Goal: Task Accomplishment & Management: Complete application form

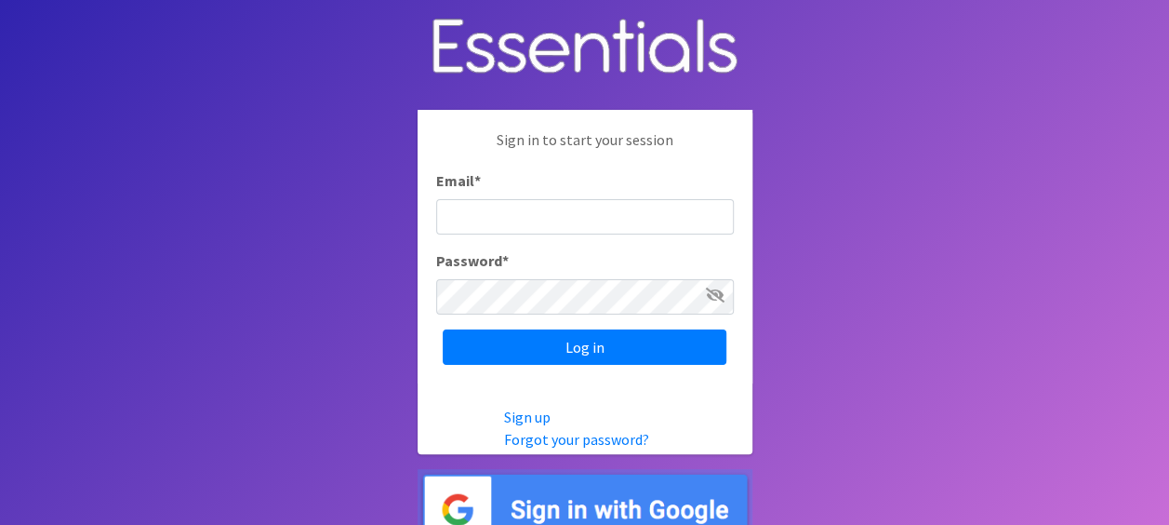
click at [519, 218] on input "Email *" at bounding box center [585, 216] width 298 height 35
type input "[EMAIL_ADDRESS][DOMAIN_NAME]"
click at [443, 329] on input "Log in" at bounding box center [585, 346] width 284 height 35
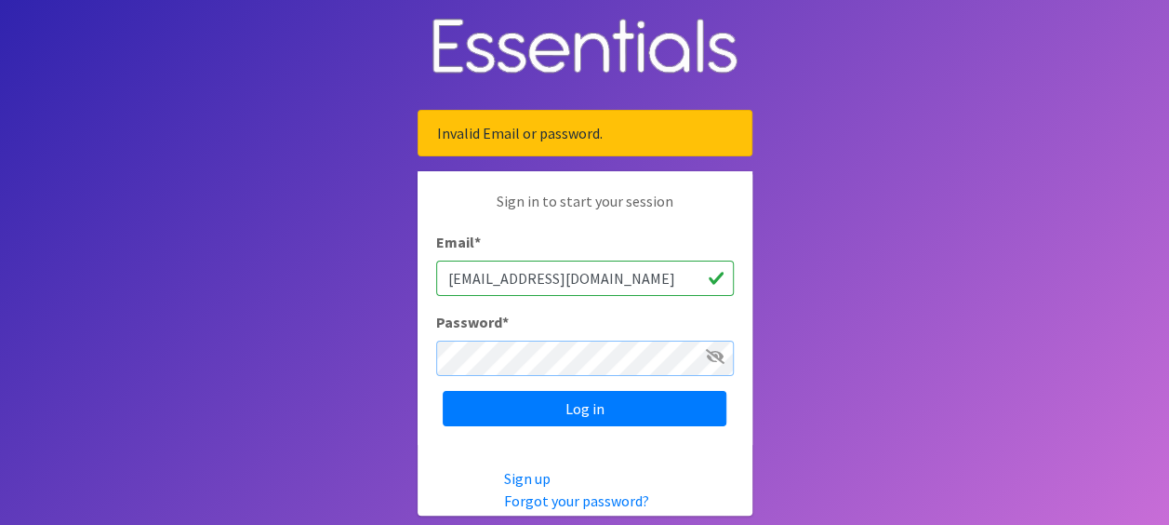
click at [443, 391] on input "Log in" at bounding box center [585, 408] width 284 height 35
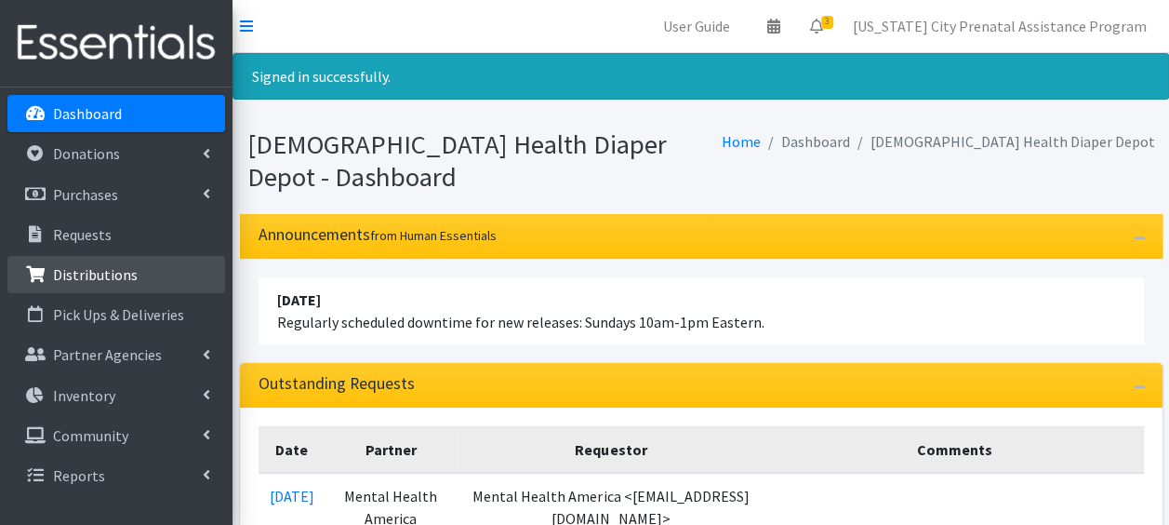
click at [91, 271] on p "Distributions" at bounding box center [95, 274] width 85 height 19
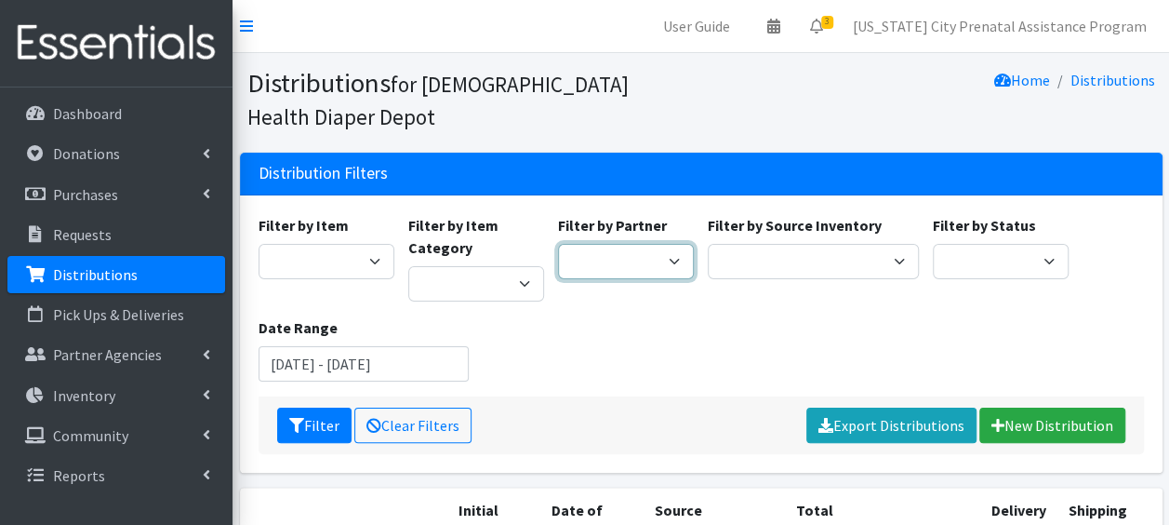
click at [674, 266] on select "ANEW Minitries Crown Point Prenatal Assistance Hammond Prenatal Assistance Prog…" at bounding box center [626, 261] width 136 height 35
select select "2547"
click at [558, 244] on select "ANEW Minitries Crown Point Prenatal Assistance [PERSON_NAME] Prenatal Assistanc…" at bounding box center [626, 261] width 136 height 35
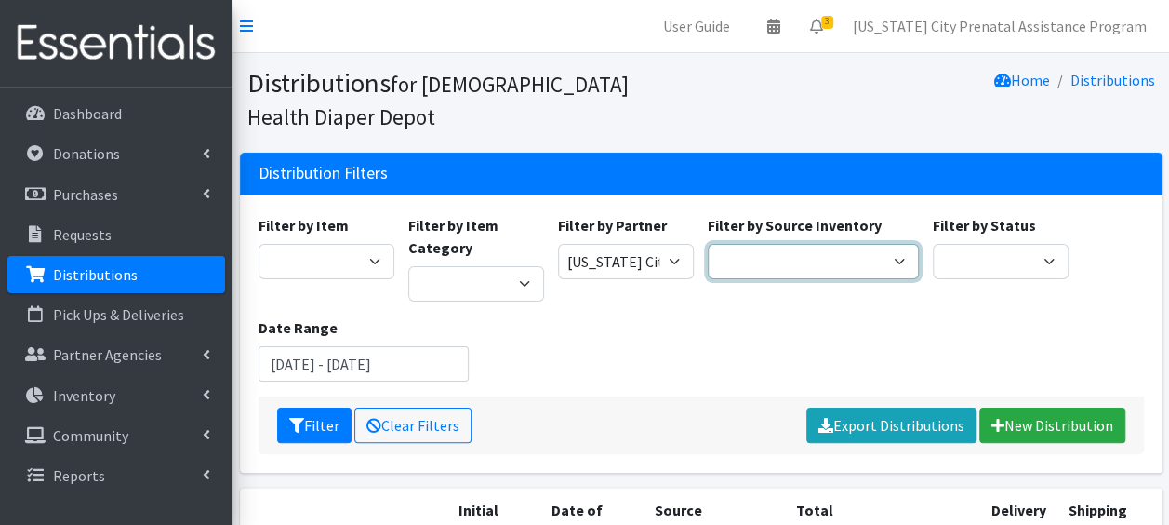
click at [900, 255] on select "Crown Point Bulk Storage Crown Point Prenatal Assistance Program Grant Car Seat…" at bounding box center [813, 261] width 211 height 35
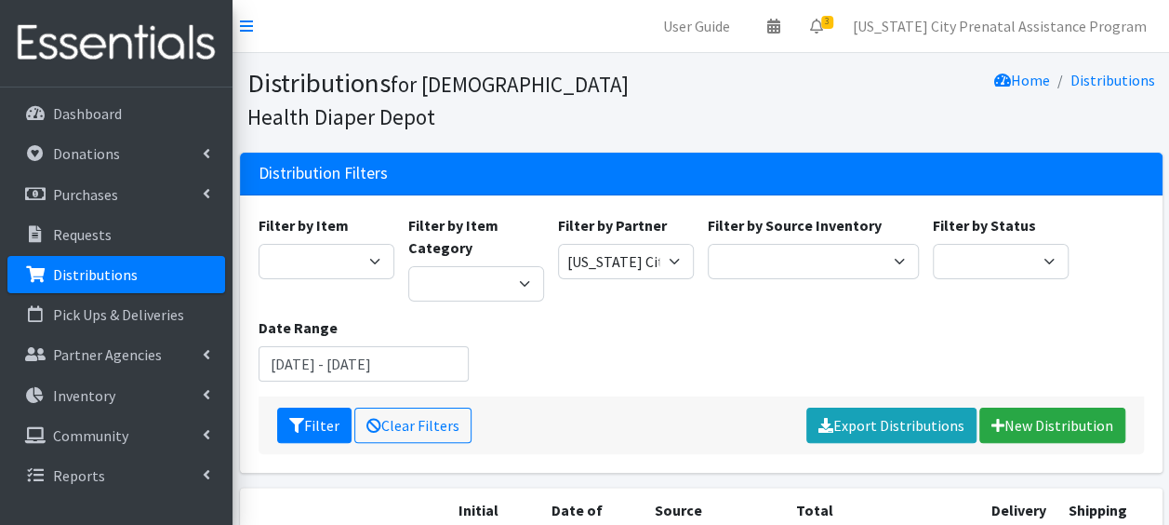
click at [880, 333] on div "Filter by Item 1 2 2T-3T 3 3T-4T 4 4T-5T 5 5T-6T 6 7 Backless Booster Seat Boys…" at bounding box center [701, 305] width 900 height 182
click at [527, 292] on select "Wipes Diapers Pull Ups Infant Safe Sleep Project Swaddle Gifts Car Seats" at bounding box center [476, 283] width 136 height 35
click at [674, 345] on div "Filter by Item 1 2 2T-3T 3 3T-4T 4 4T-5T 5 5T-6T 6 7 Backless Booster Seat Boys…" at bounding box center [701, 305] width 900 height 182
click at [373, 255] on select "1 2 2T-3T 3 3T-4T 4 4T-5T 5 5T-6T 6 7 Backless Booster Seat Boys 2T-3T Boys 3T-…" at bounding box center [327, 261] width 136 height 35
select select "14362"
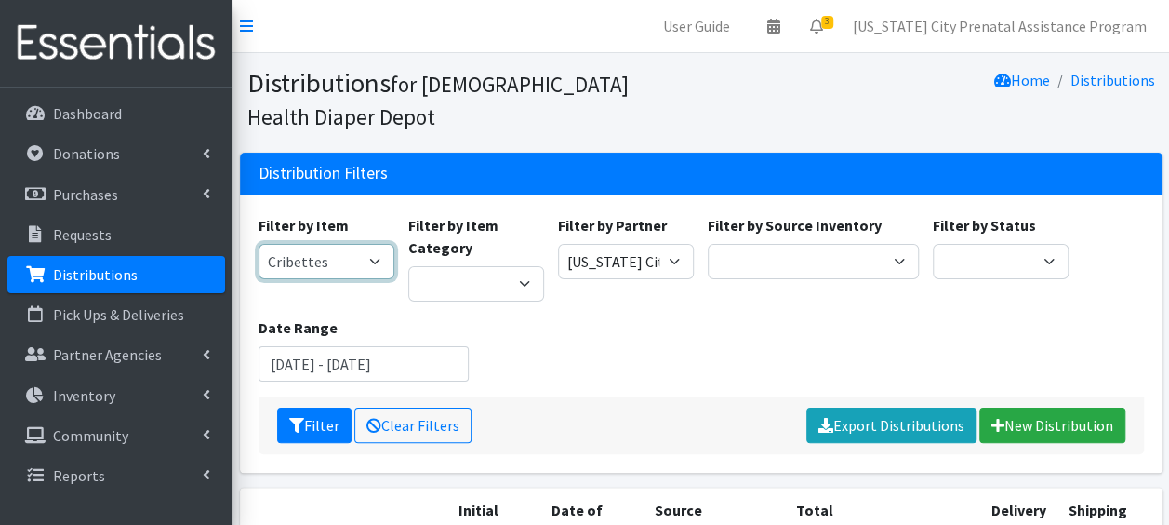
click at [259, 244] on select "1 2 2T-3T 3 3T-4T 4 4T-5T 5 5T-6T 6 7 Backless Booster Seat Boys 2T-3T Boys 3T-…" at bounding box center [327, 261] width 136 height 35
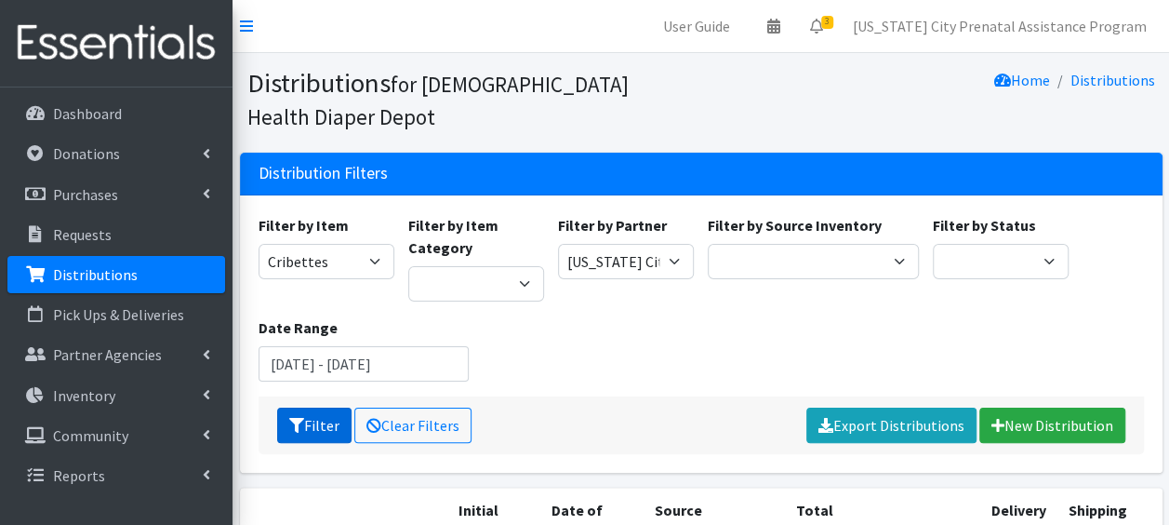
click at [318, 423] on button "Filter" at bounding box center [314, 424] width 74 height 35
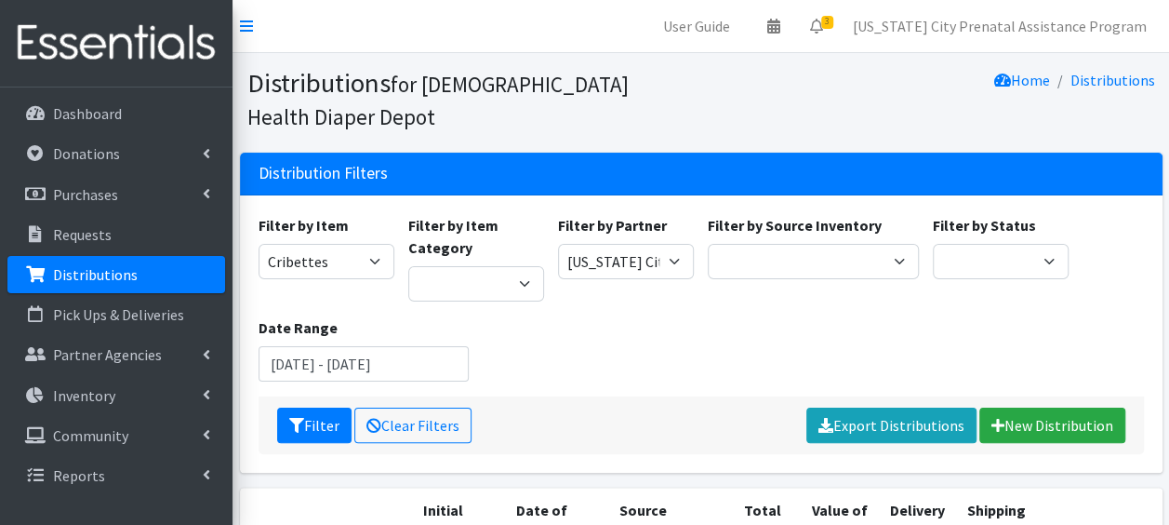
scroll to position [60, 0]
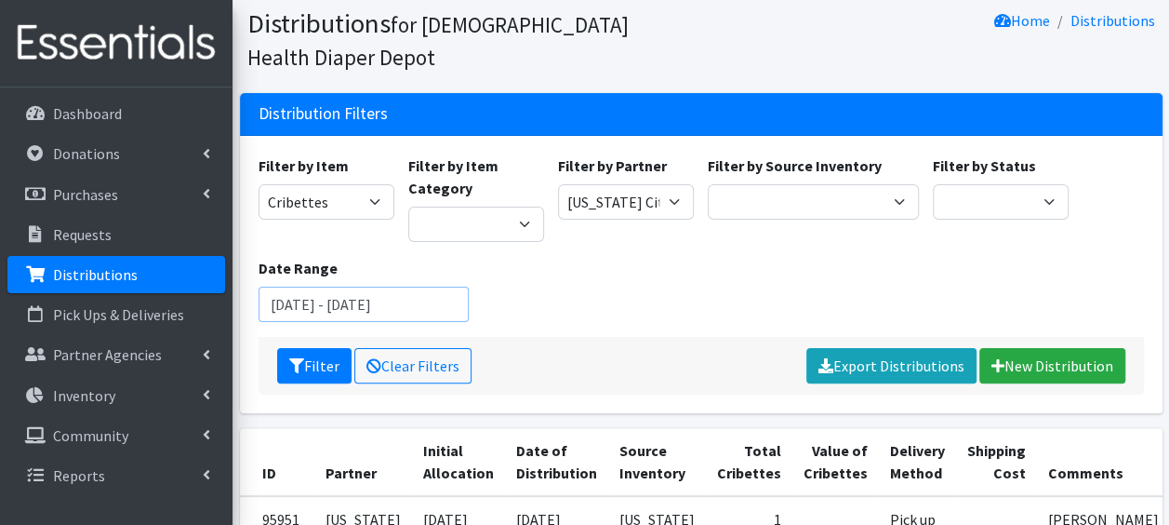
click at [400, 311] on input "[DATE] - [DATE]" at bounding box center [364, 304] width 211 height 35
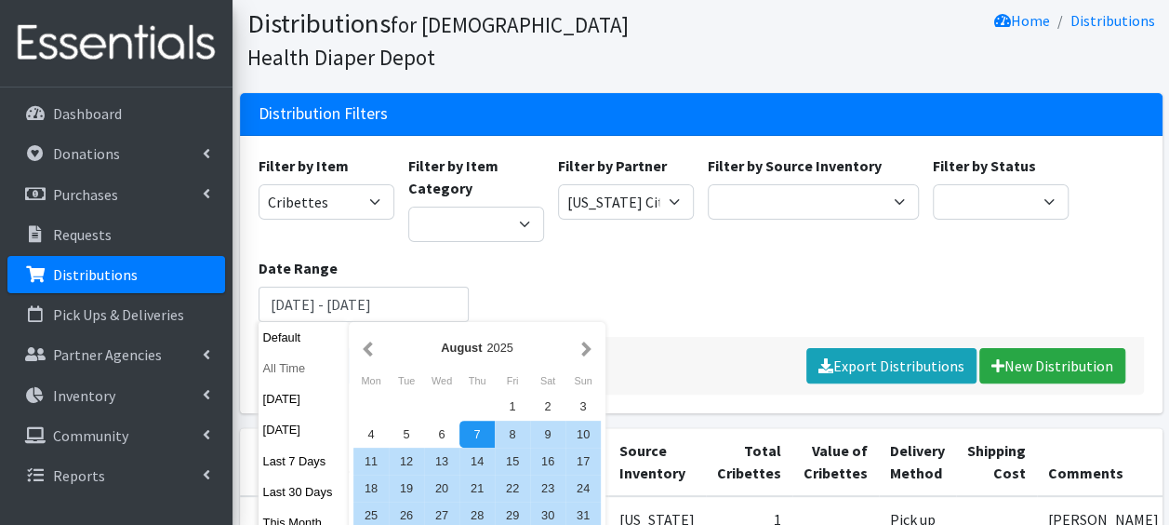
click at [288, 373] on button "All Time" at bounding box center [304, 367] width 91 height 27
type input "October 7, 1925 - October 7, 2026"
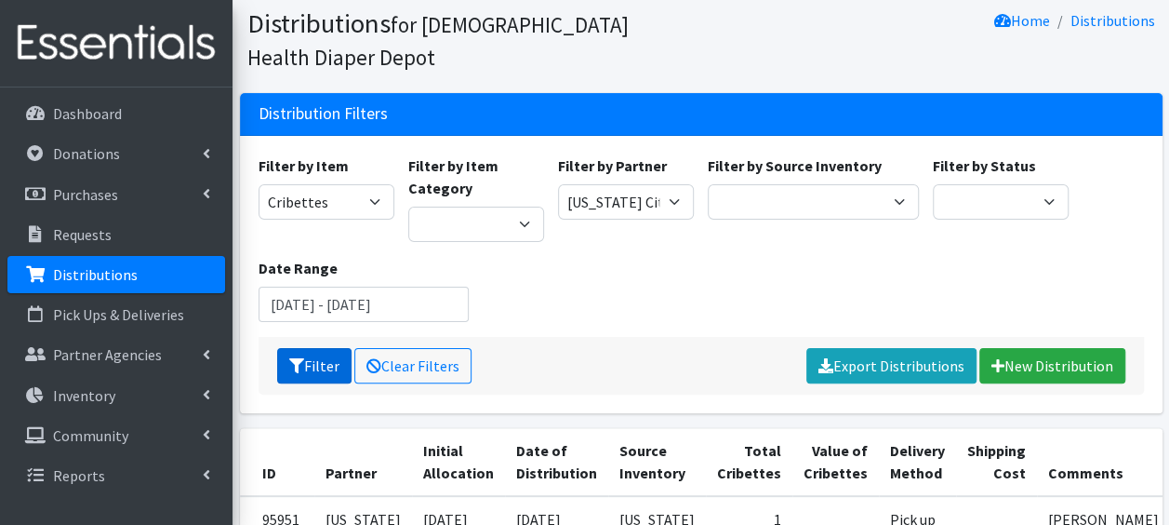
click at [288, 373] on button "Filter" at bounding box center [314, 365] width 74 height 35
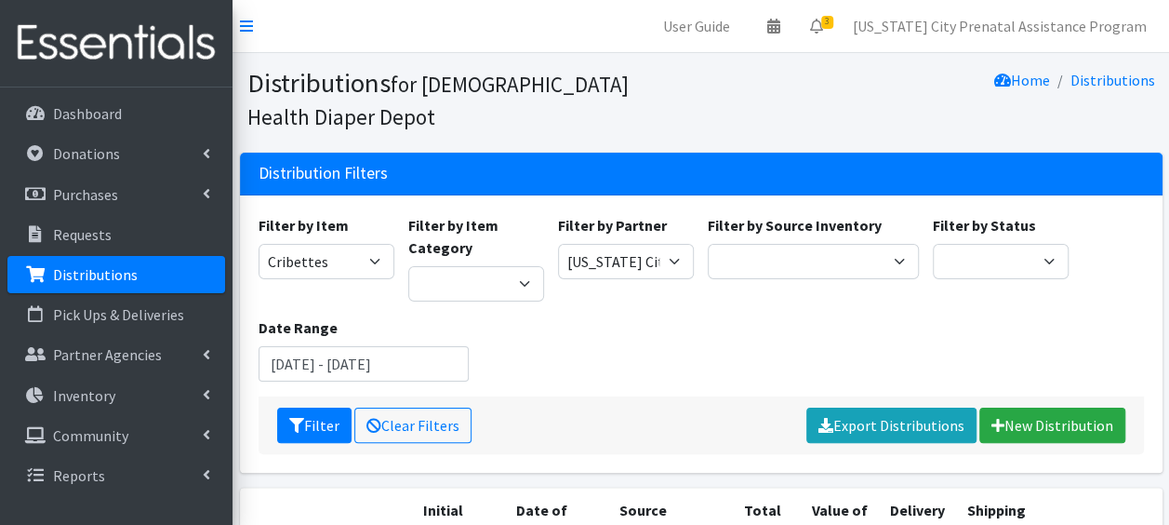
click at [112, 274] on p "Distributions" at bounding box center [95, 274] width 85 height 19
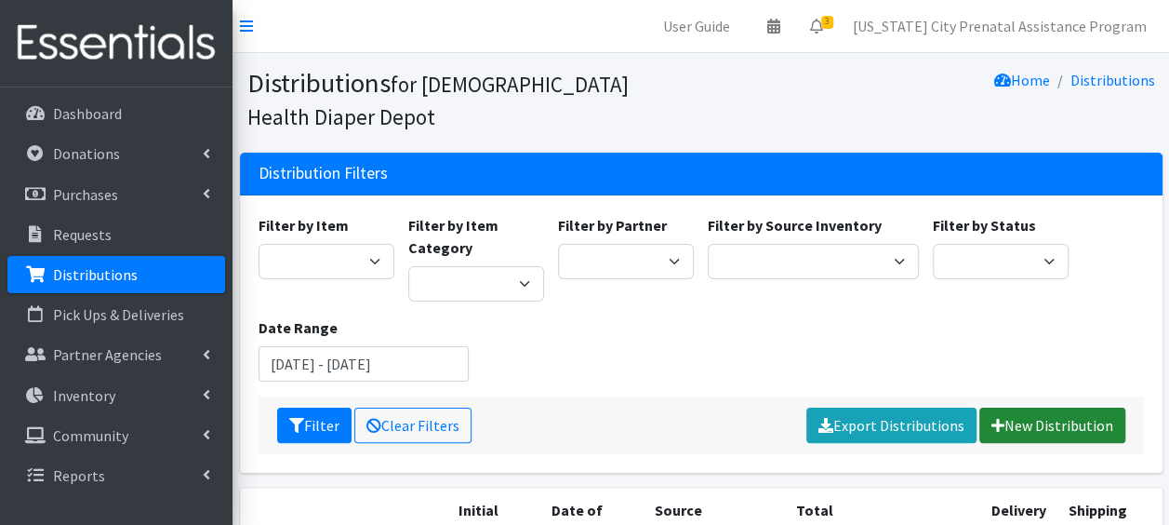
click at [1014, 423] on link "New Distribution" at bounding box center [1053, 424] width 146 height 35
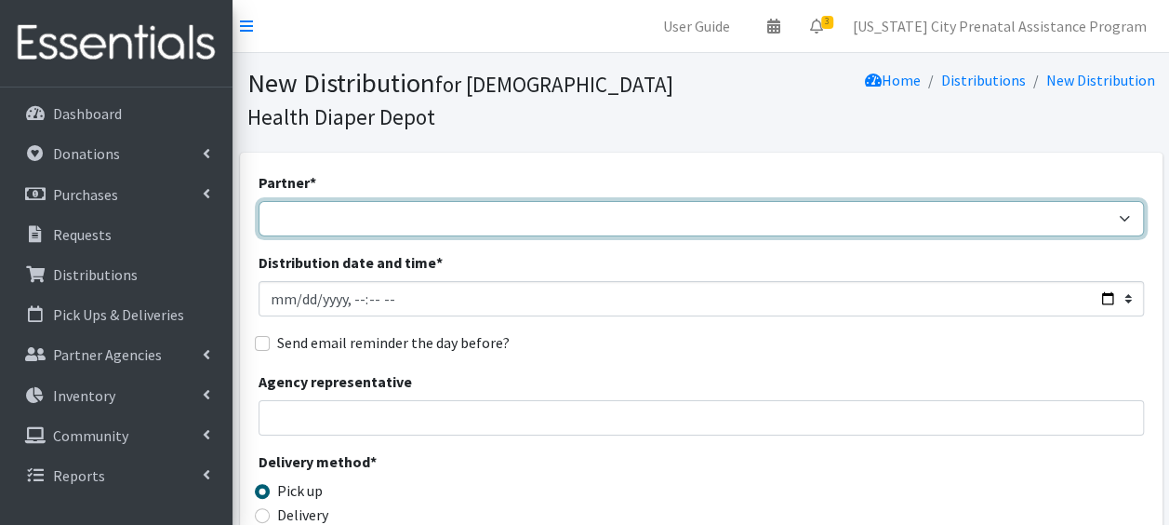
click at [1124, 213] on select "ANEW Minitries Crown Point Prenatal Assistance [PERSON_NAME] Prenatal Assistanc…" at bounding box center [702, 218] width 886 height 35
select select "2547"
click at [259, 201] on select "ANEW Minitries Crown Point Prenatal Assistance Hammond Prenatal Assistance Prog…" at bounding box center [702, 218] width 886 height 35
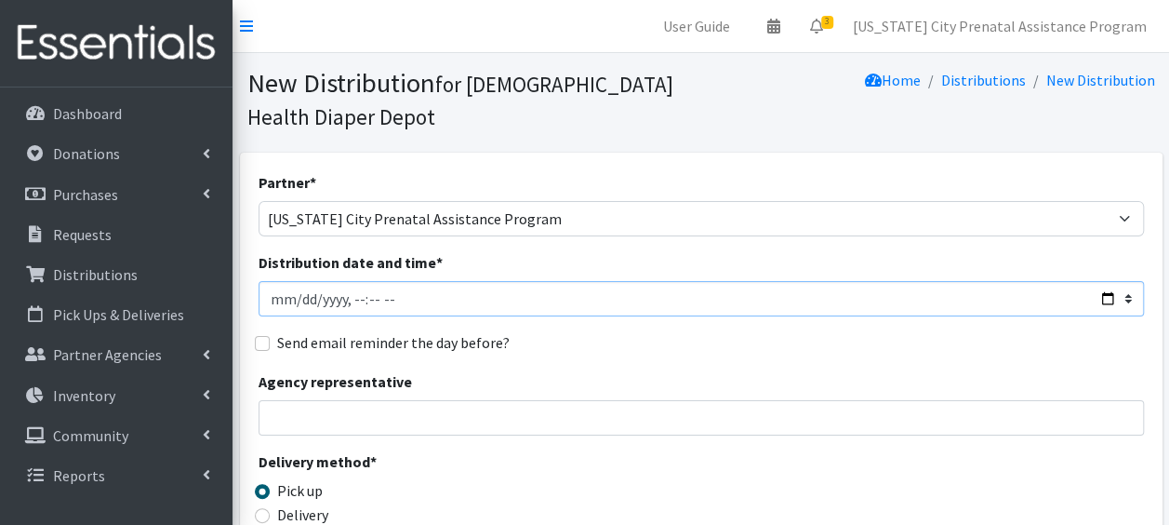
click at [295, 299] on input "Distribution date and time *" at bounding box center [702, 298] width 886 height 35
click at [1106, 296] on input "Distribution date and time *" at bounding box center [702, 298] width 886 height 35
type input "2025-09-11T23:59"
click at [325, 410] on input "Agency representative" at bounding box center [702, 417] width 886 height 35
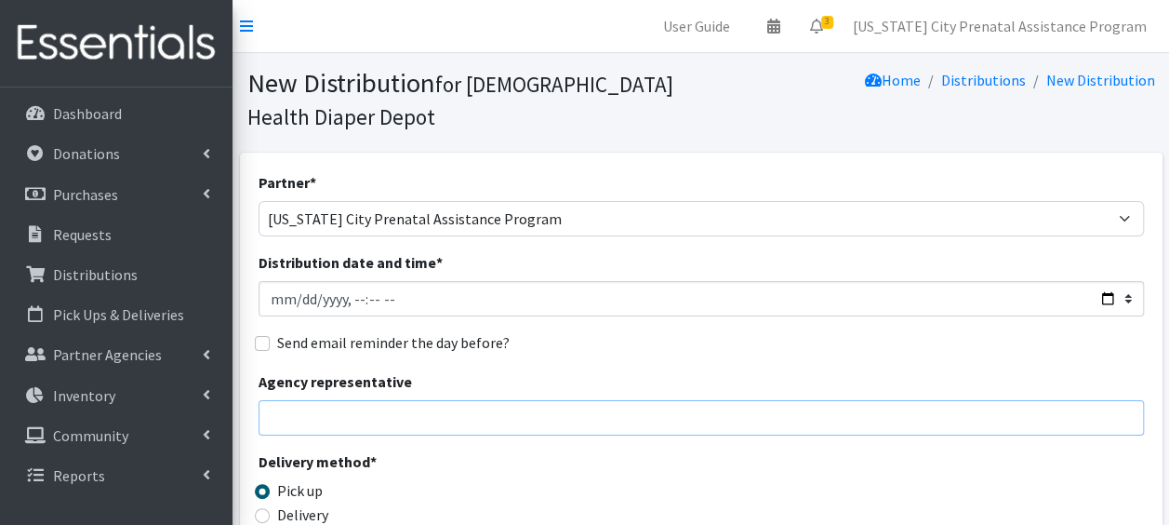
type input "Kallie Carter"
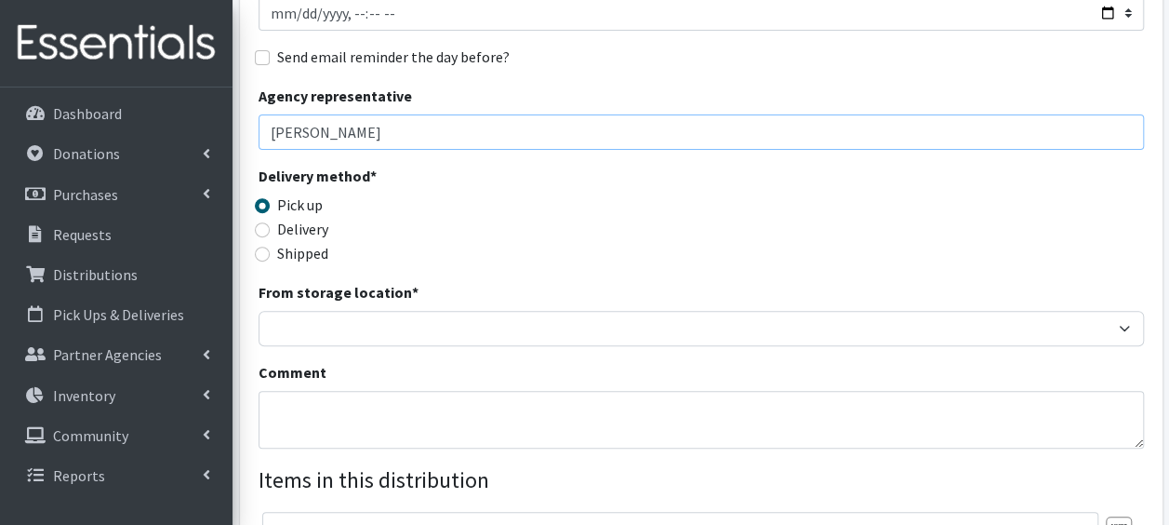
scroll to position [287, 0]
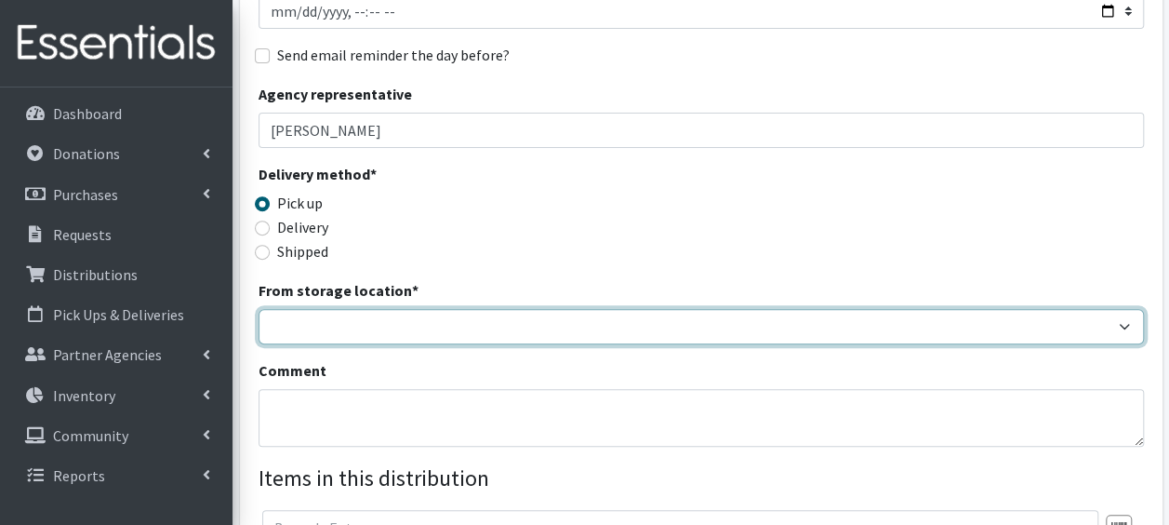
click at [396, 327] on select "Crown Point Bulk Storage Crown Point Prenatal Assistance Program Grant Car Seat…" at bounding box center [702, 326] width 886 height 35
select select "263"
click at [259, 309] on select "Crown Point Bulk Storage Crown Point Prenatal Assistance Program Grant Car Seat…" at bounding box center [702, 326] width 886 height 35
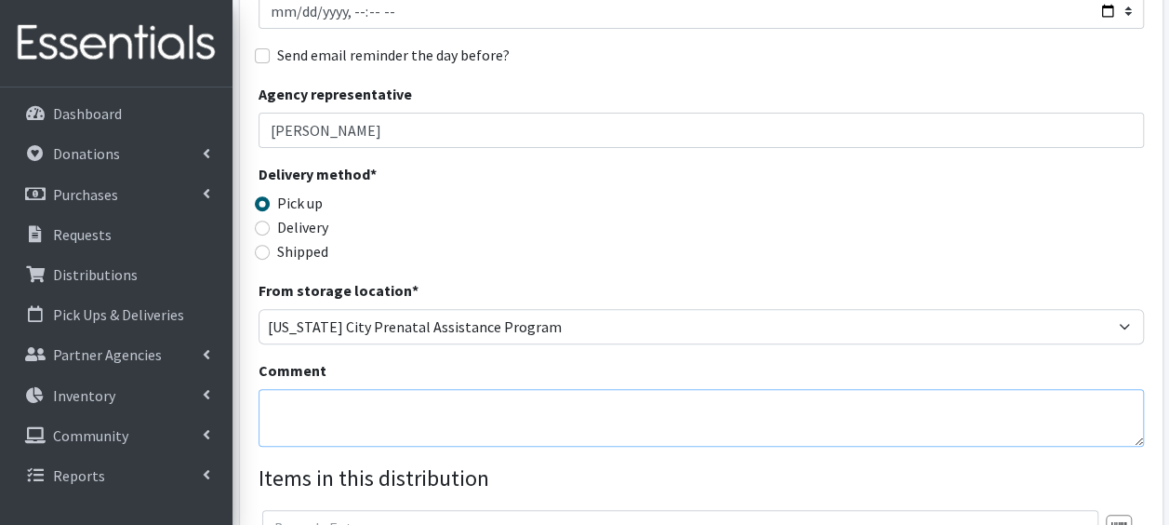
click at [364, 417] on textarea "Comment" at bounding box center [702, 418] width 886 height 58
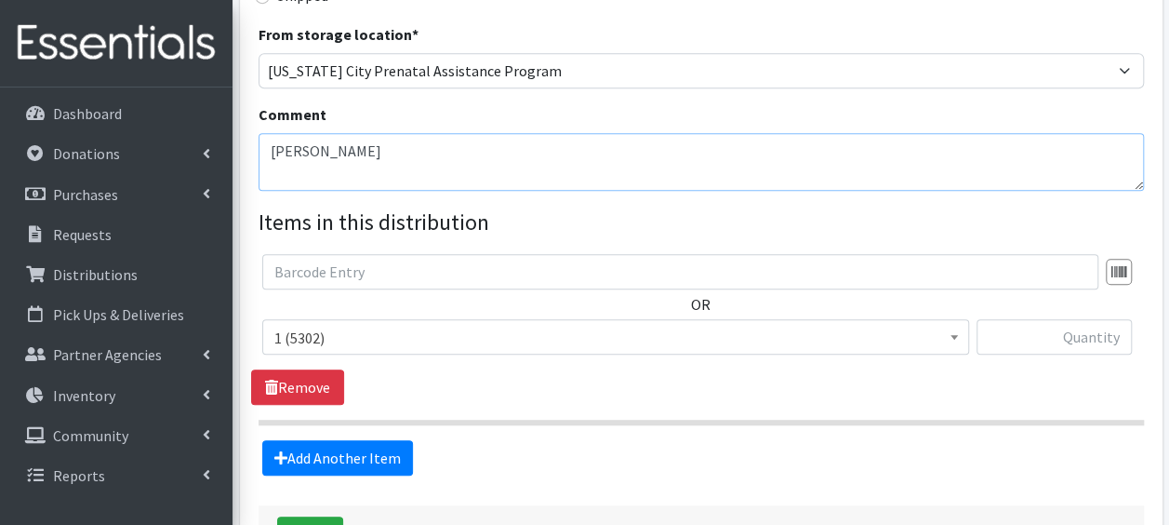
scroll to position [556, 0]
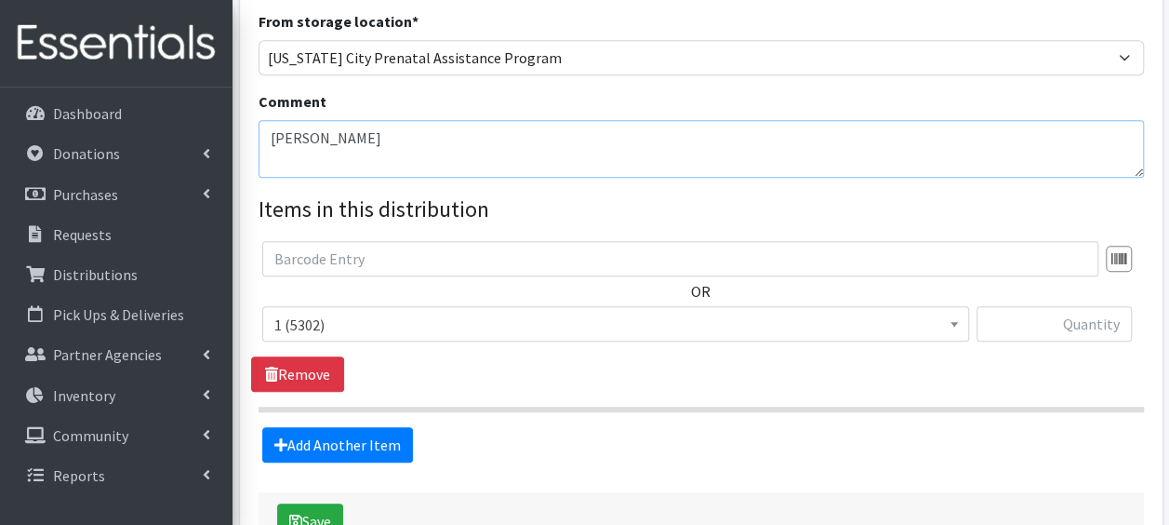
type textarea "Catchings, Justine Cribette"
click at [955, 319] on span at bounding box center [954, 321] width 19 height 29
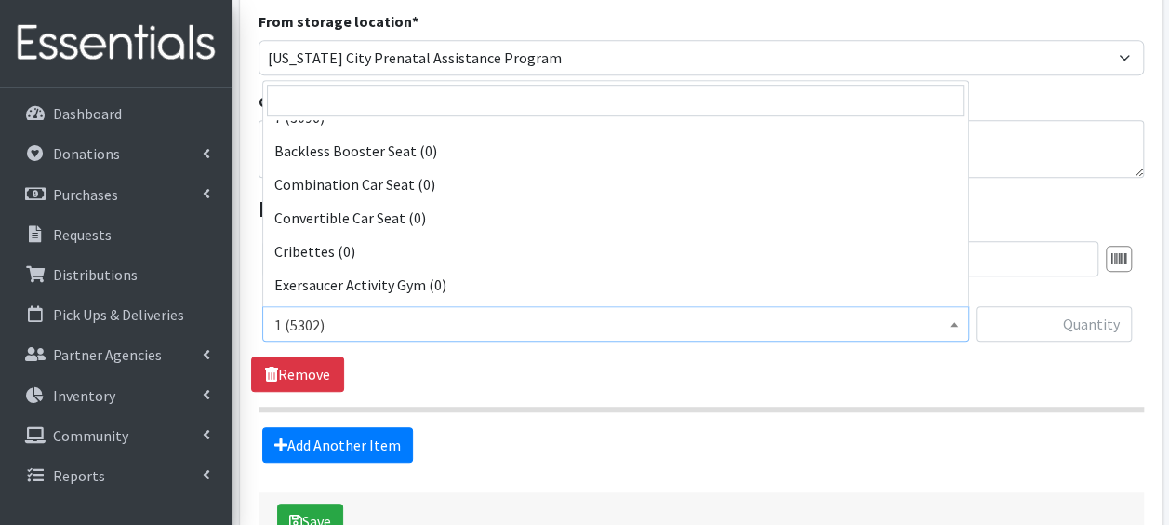
scroll to position [372, 0]
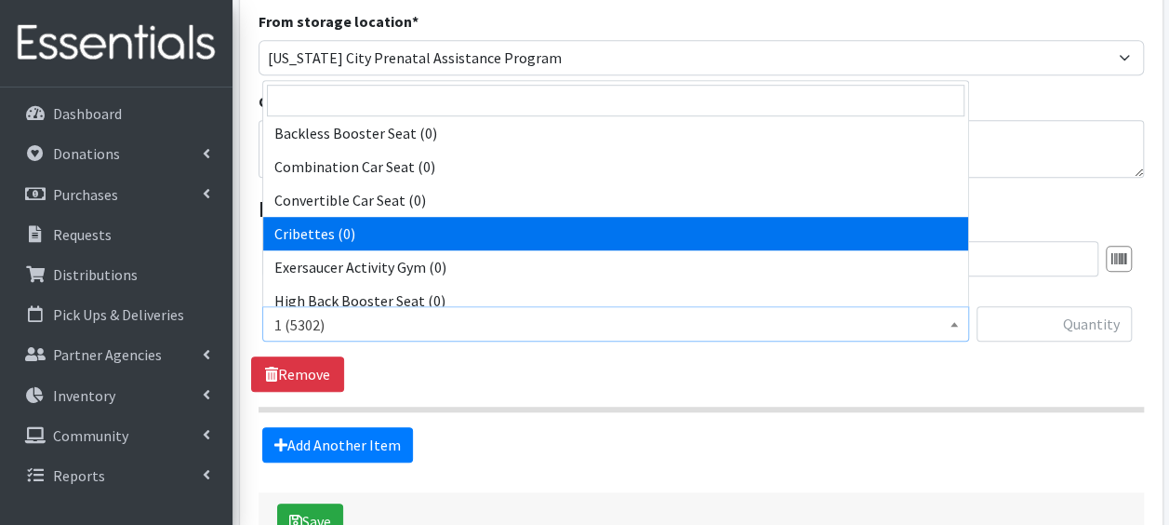
select select "14362"
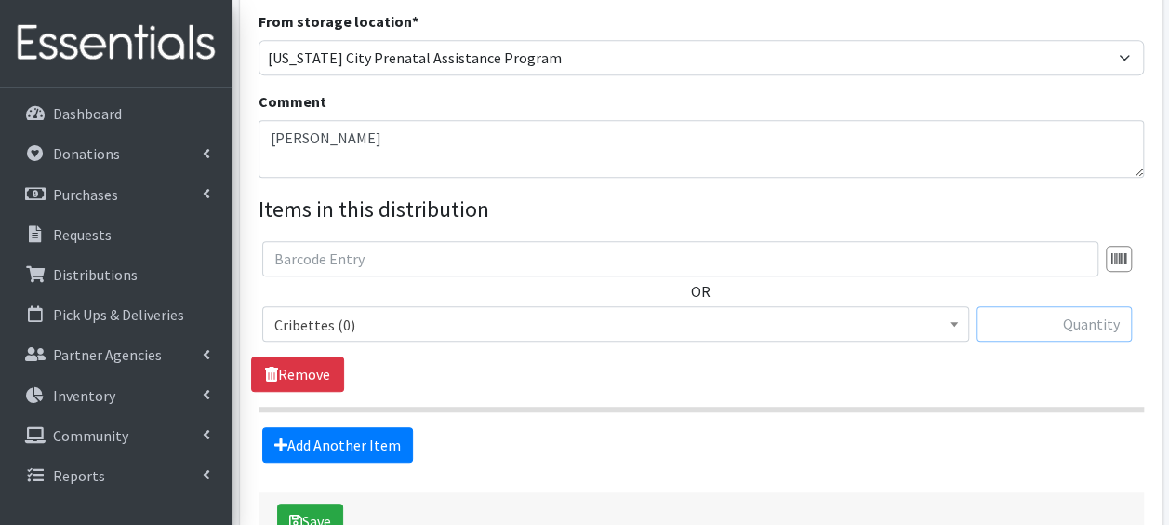
click at [1019, 326] on input "text" at bounding box center [1054, 323] width 155 height 35
type input "1"
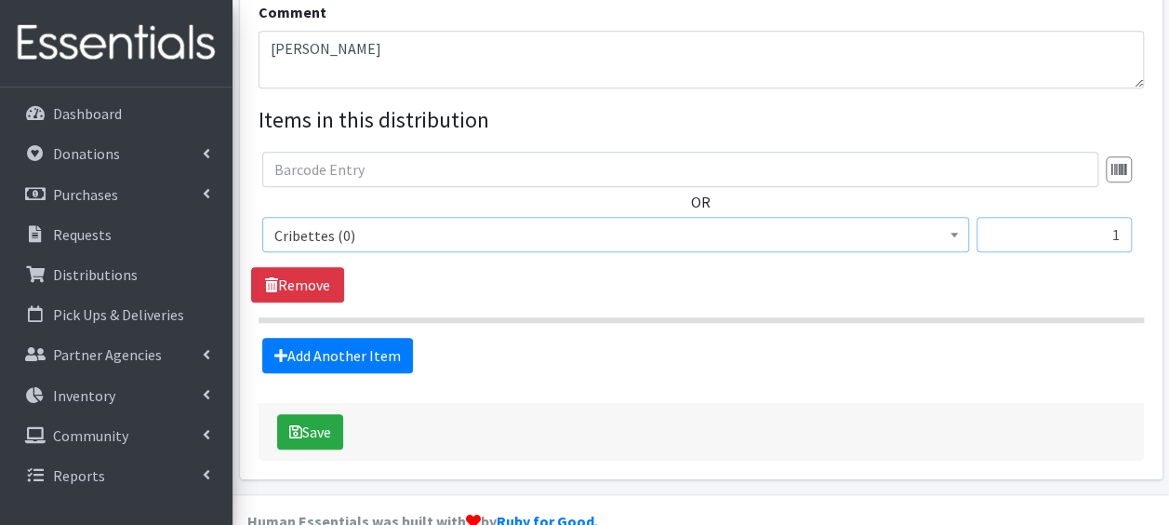
scroll to position [654, 0]
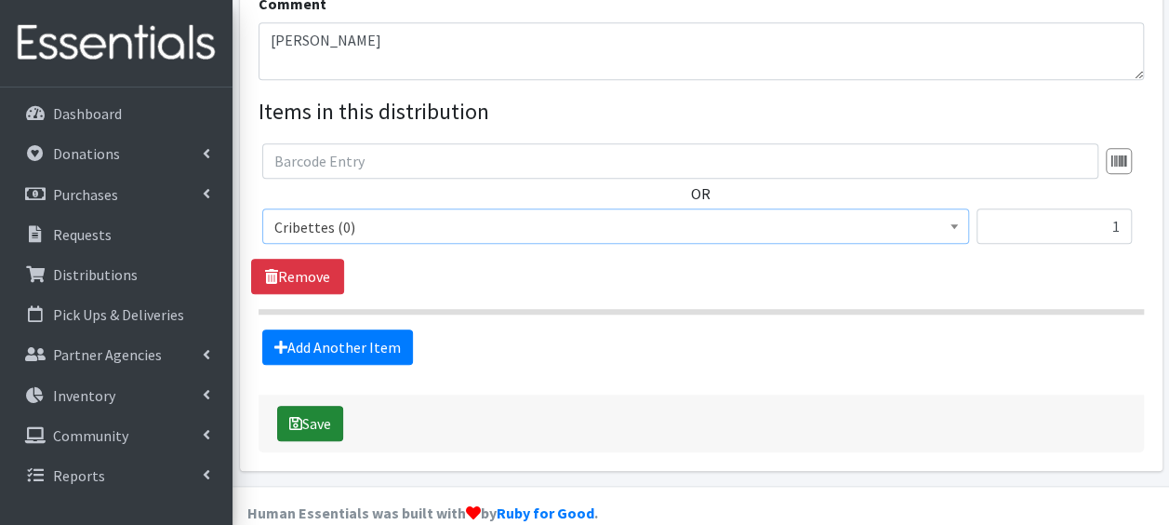
click at [324, 421] on button "Save" at bounding box center [310, 423] width 66 height 35
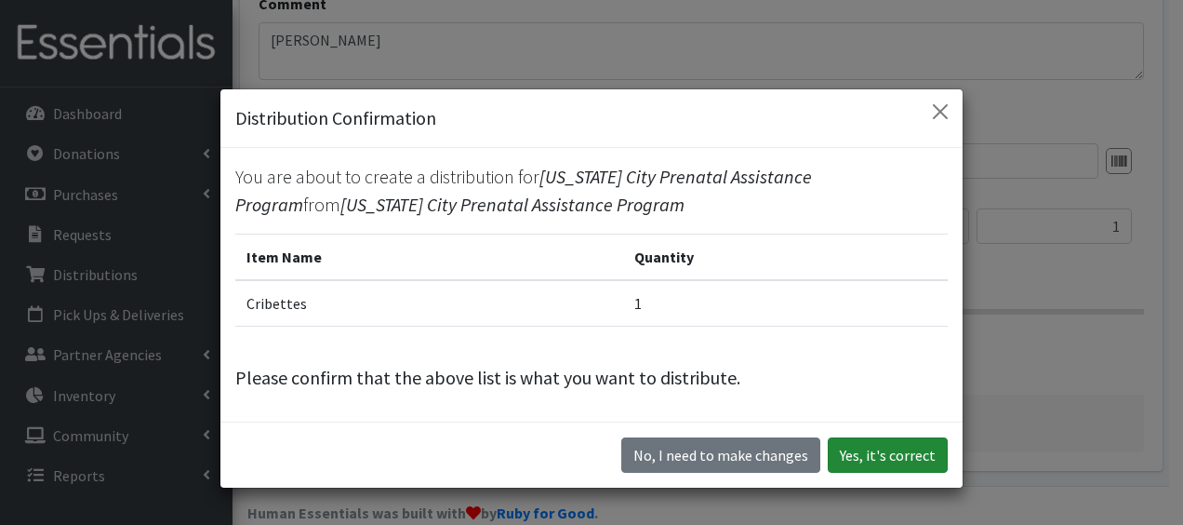
click at [928, 456] on button "Yes, it's correct" at bounding box center [888, 454] width 120 height 35
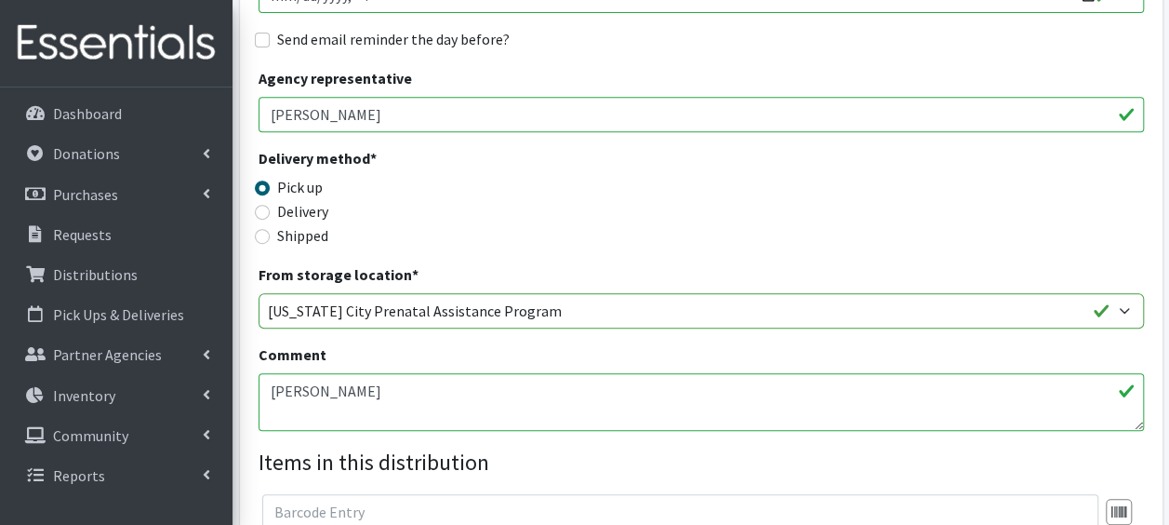
scroll to position [391, 0]
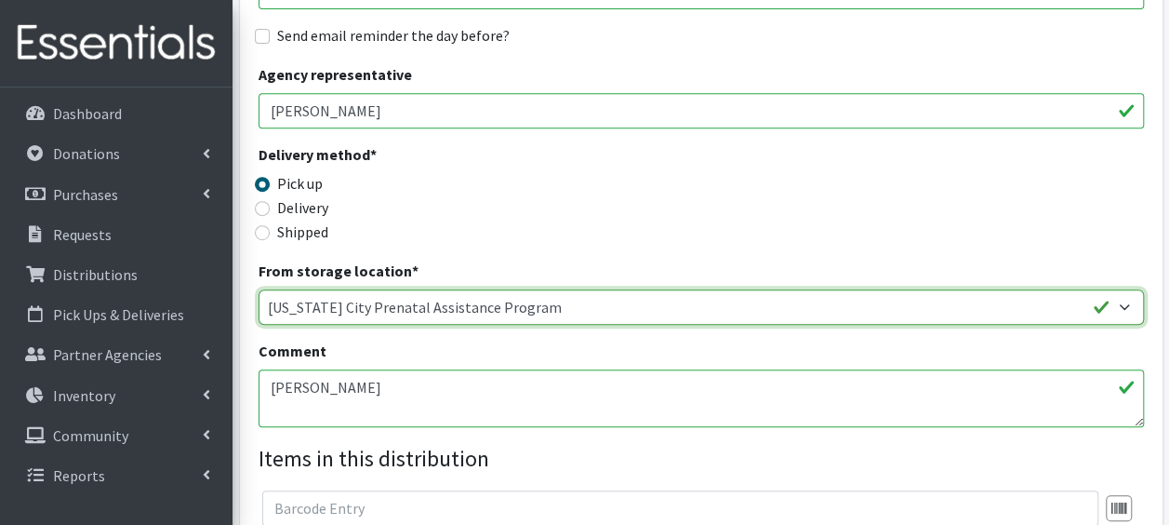
click at [1128, 308] on select "Crown Point Bulk Storage Crown Point Prenatal Assistance Program Grant Car Seat…" at bounding box center [702, 306] width 886 height 35
select select "441"
click at [259, 289] on select "Crown Point Bulk Storage Crown Point Prenatal Assistance Program Grant Car Seat…" at bounding box center [702, 306] width 886 height 35
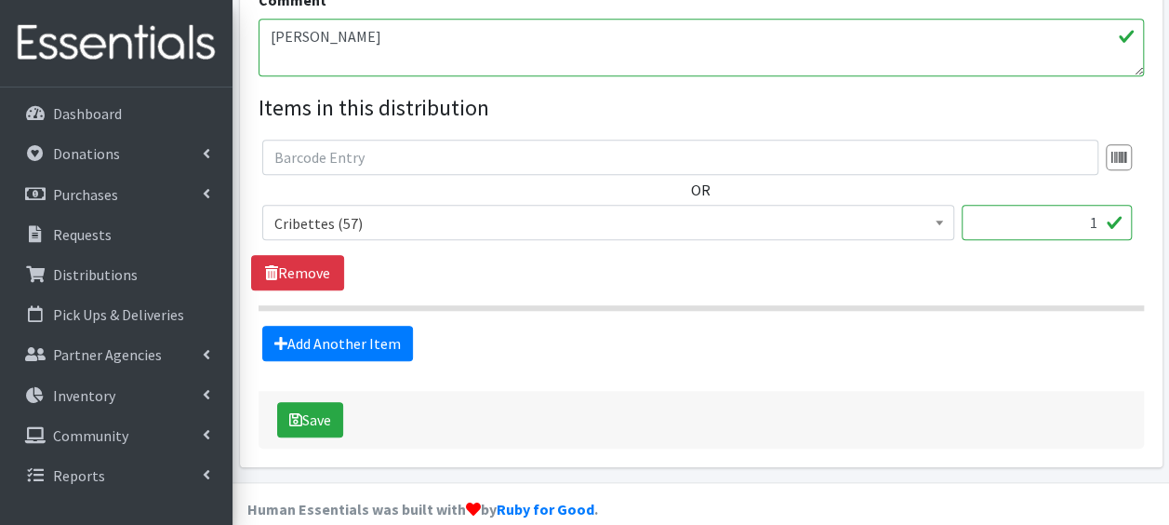
scroll to position [765, 0]
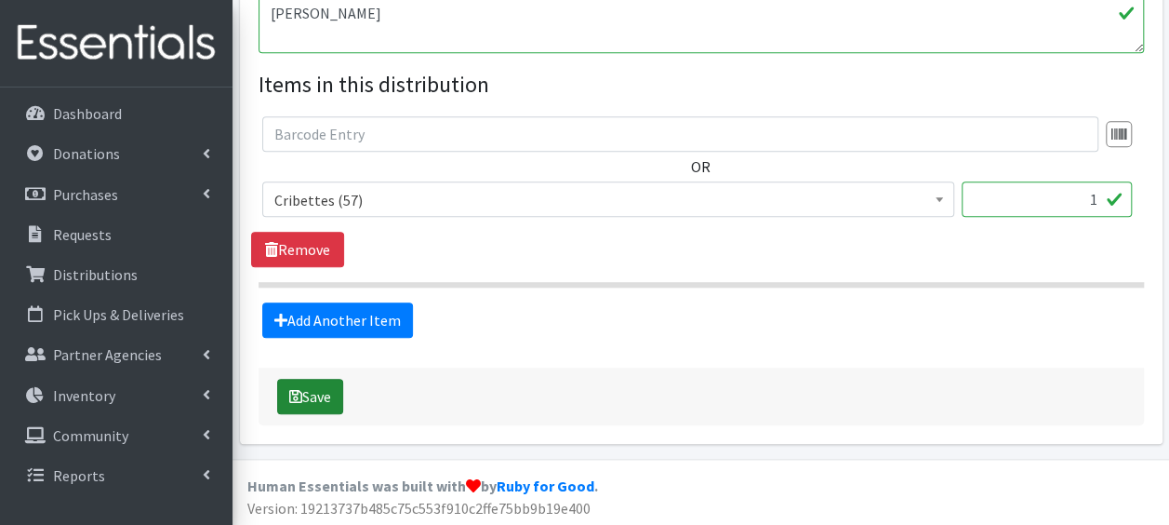
click at [305, 394] on button "Save" at bounding box center [310, 396] width 66 height 35
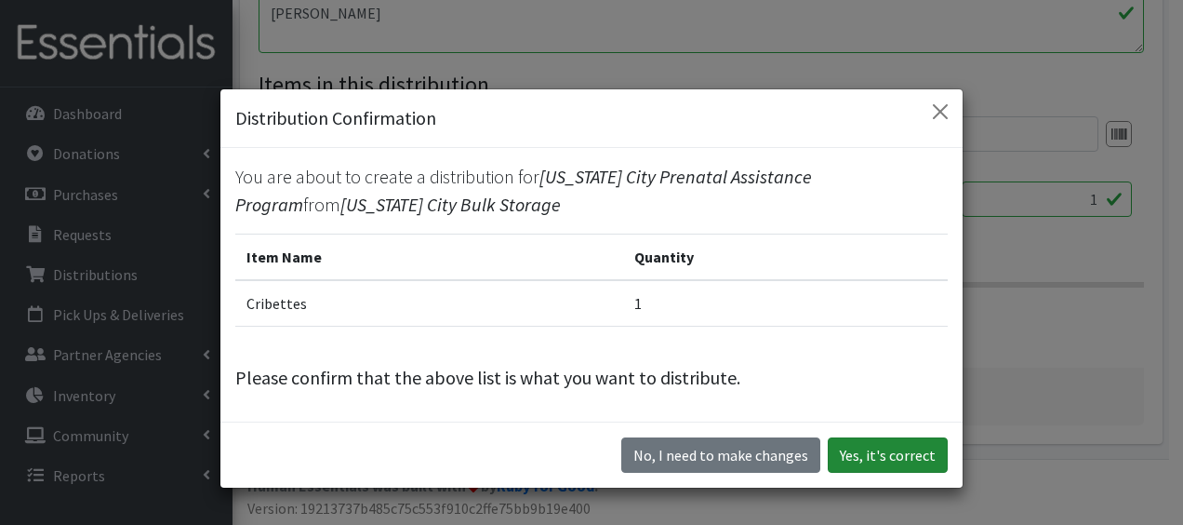
click at [888, 455] on button "Yes, it's correct" at bounding box center [888, 454] width 120 height 35
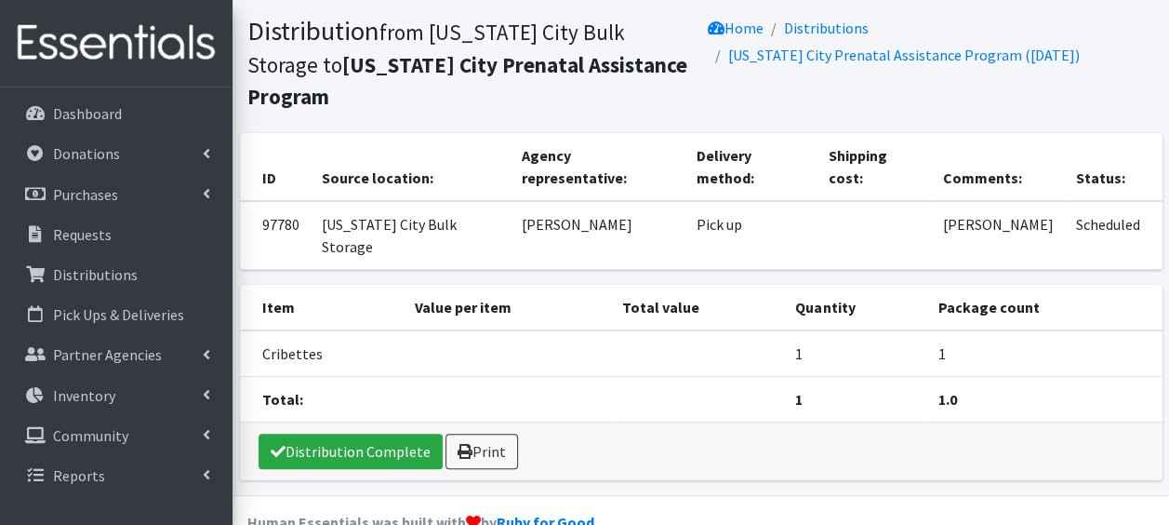
scroll to position [119, 0]
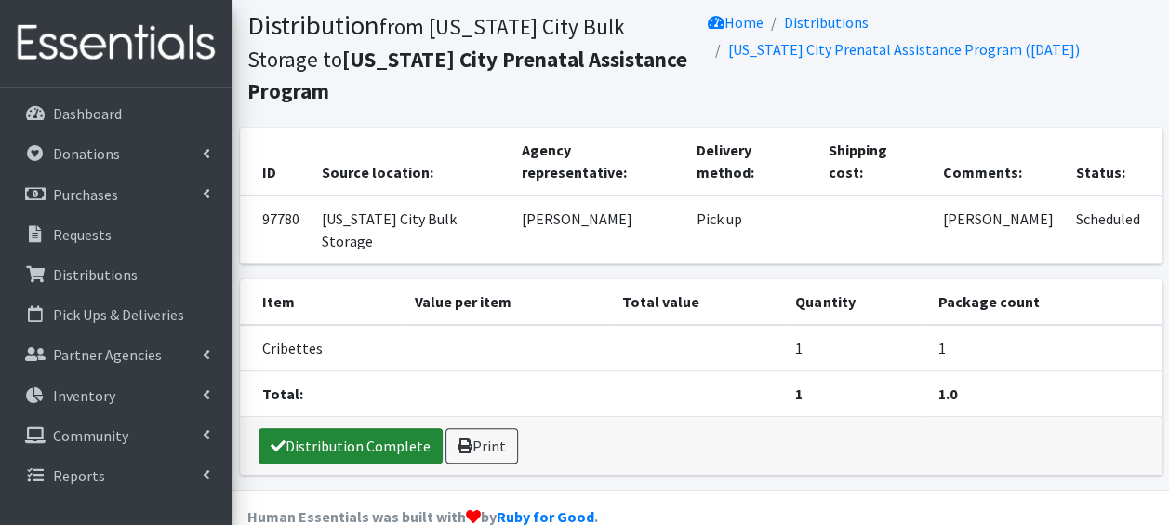
click at [324, 428] on link "Distribution Complete" at bounding box center [351, 445] width 184 height 35
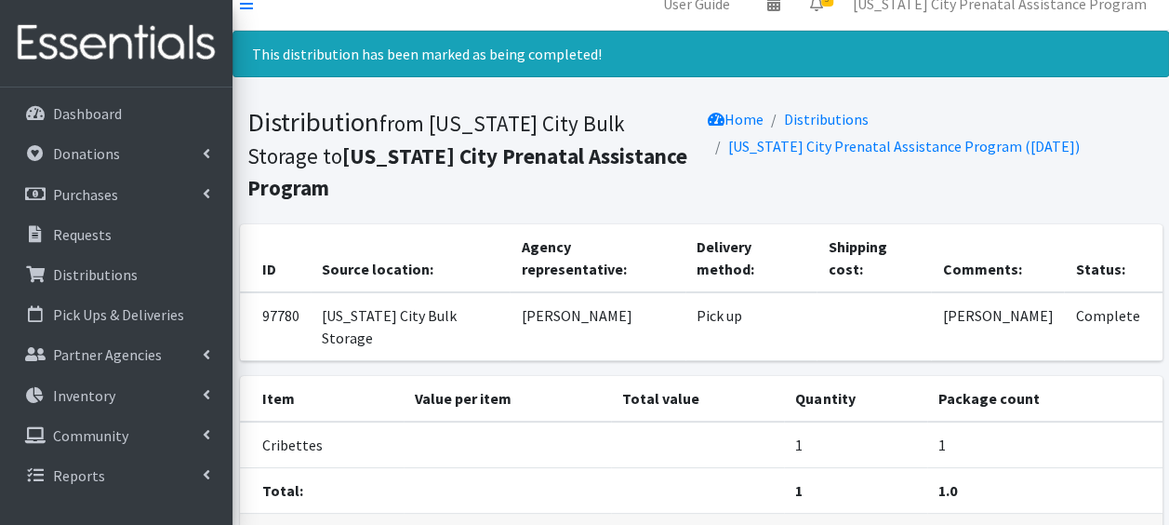
scroll to position [0, 0]
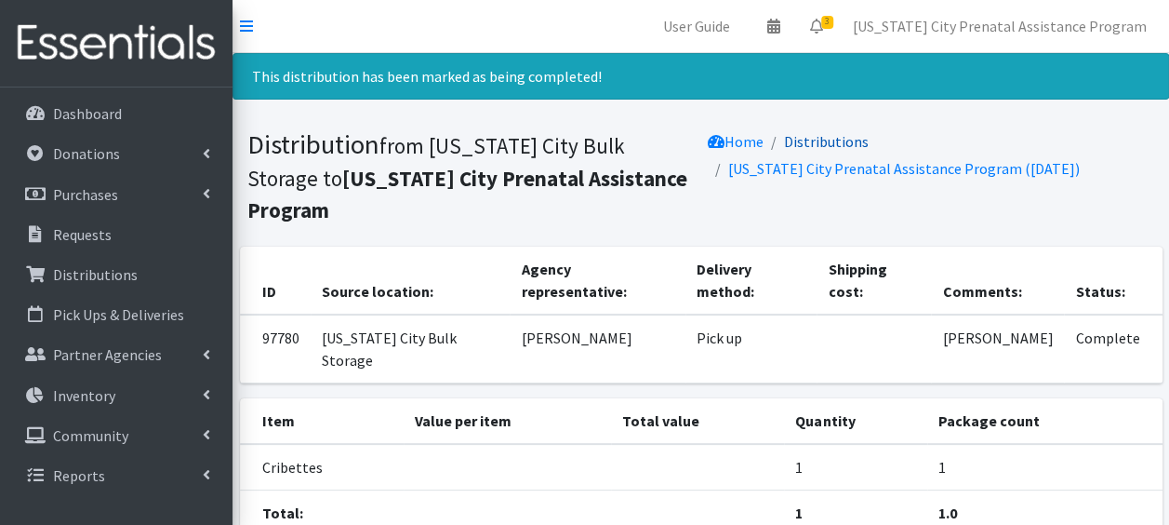
click at [835, 132] on link "Distributions" at bounding box center [826, 141] width 85 height 19
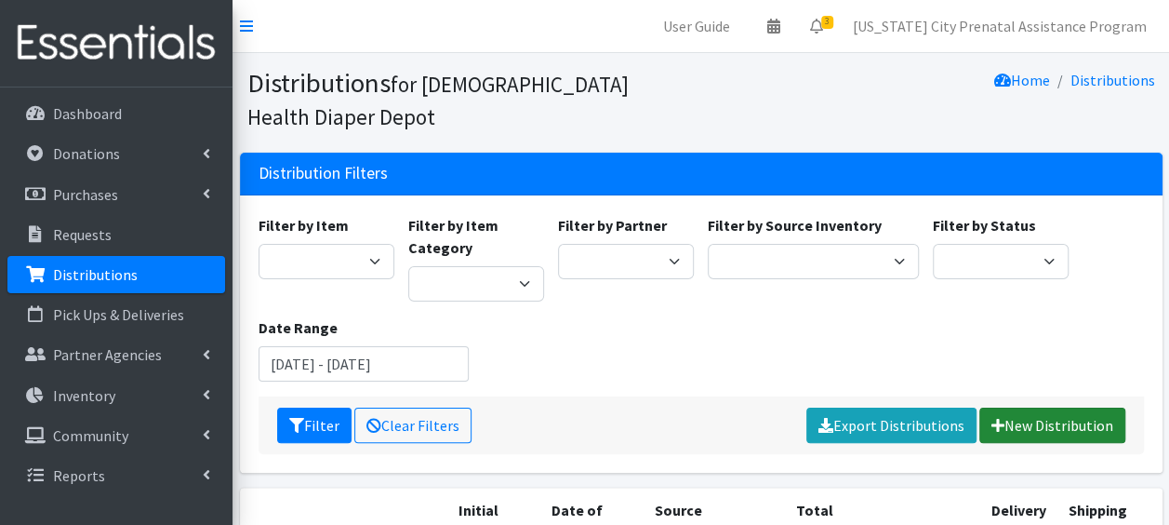
click at [1075, 427] on link "New Distribution" at bounding box center [1053, 424] width 146 height 35
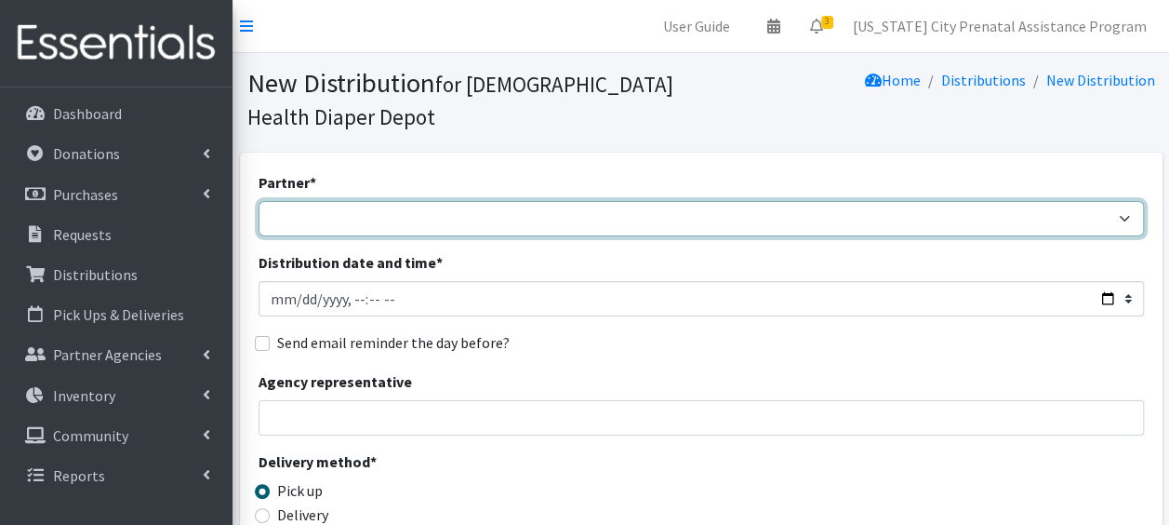
click at [294, 215] on select "ANEW Minitries Crown Point Prenatal Assistance Hammond Prenatal Assistance Prog…" at bounding box center [702, 218] width 886 height 35
select select "2547"
click at [259, 201] on select "ANEW Minitries Crown Point Prenatal Assistance Hammond Prenatal Assistance Prog…" at bounding box center [702, 218] width 886 height 35
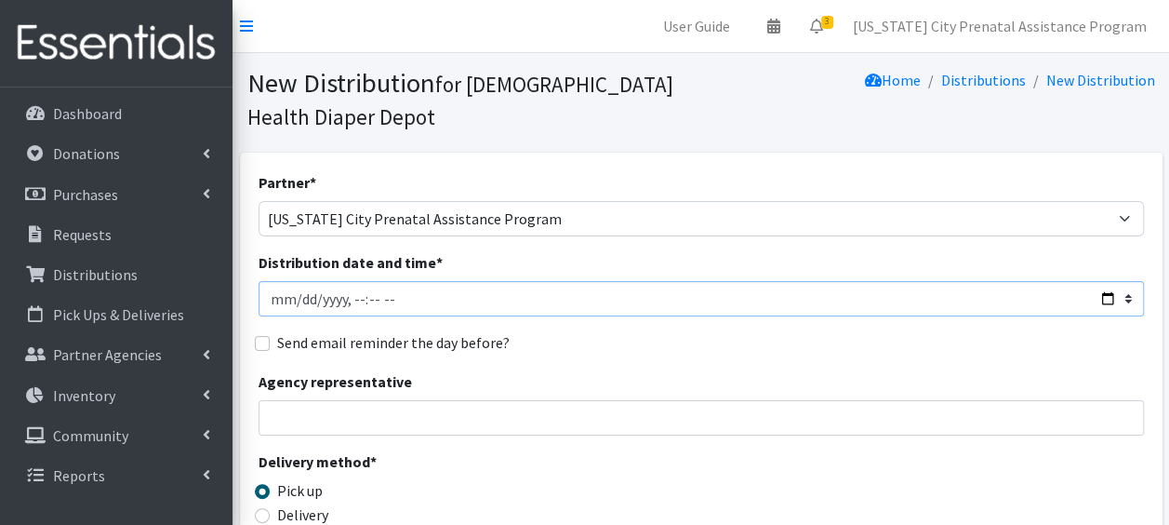
click at [294, 297] on input "Distribution date and time *" at bounding box center [702, 298] width 886 height 35
click at [271, 294] on input "Distribution date and time *" at bounding box center [702, 298] width 886 height 35
type input "2025-09-17T23:59"
click at [348, 413] on input "Agency representative" at bounding box center [702, 417] width 886 height 35
type input "Jodi Perrine"
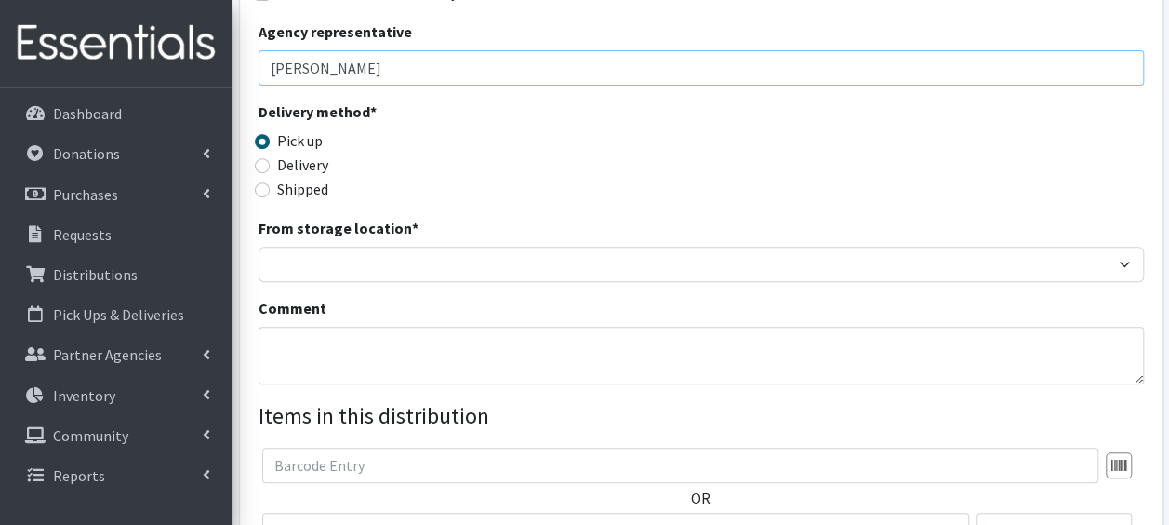
scroll to position [441, 0]
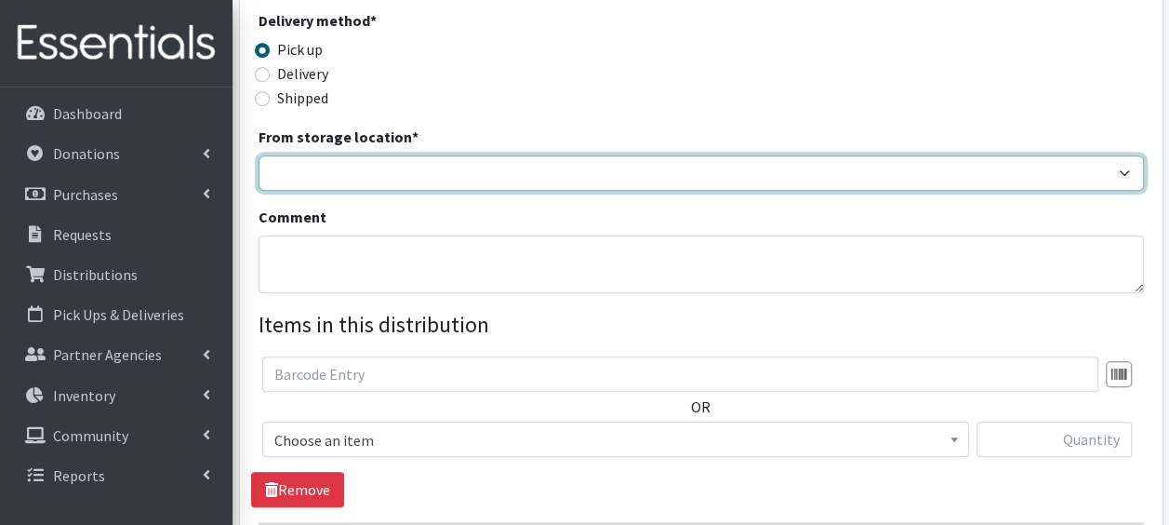
click at [439, 179] on select "Crown Point Bulk Storage Crown Point Prenatal Assistance Program Grant Car Seat…" at bounding box center [702, 172] width 886 height 35
select select "441"
click at [259, 155] on select "Crown Point Bulk Storage Crown Point Prenatal Assistance Program Grant Car Seat…" at bounding box center [702, 172] width 886 height 35
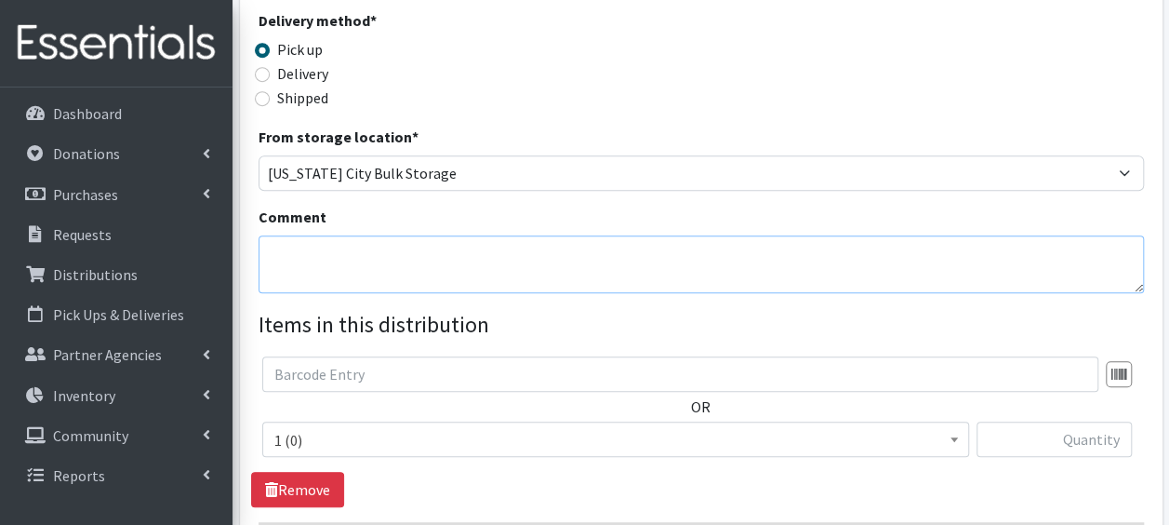
click at [354, 255] on textarea "Comment" at bounding box center [702, 264] width 886 height 58
type textarea "Moore, Brianna Cribette"
click at [959, 442] on span at bounding box center [954, 436] width 19 height 29
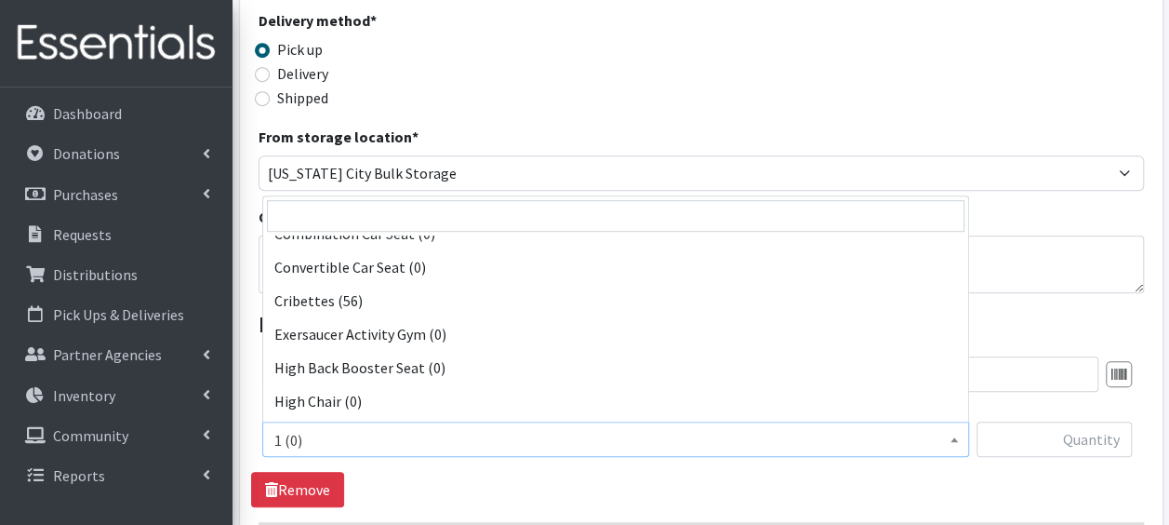
scroll to position [409, 0]
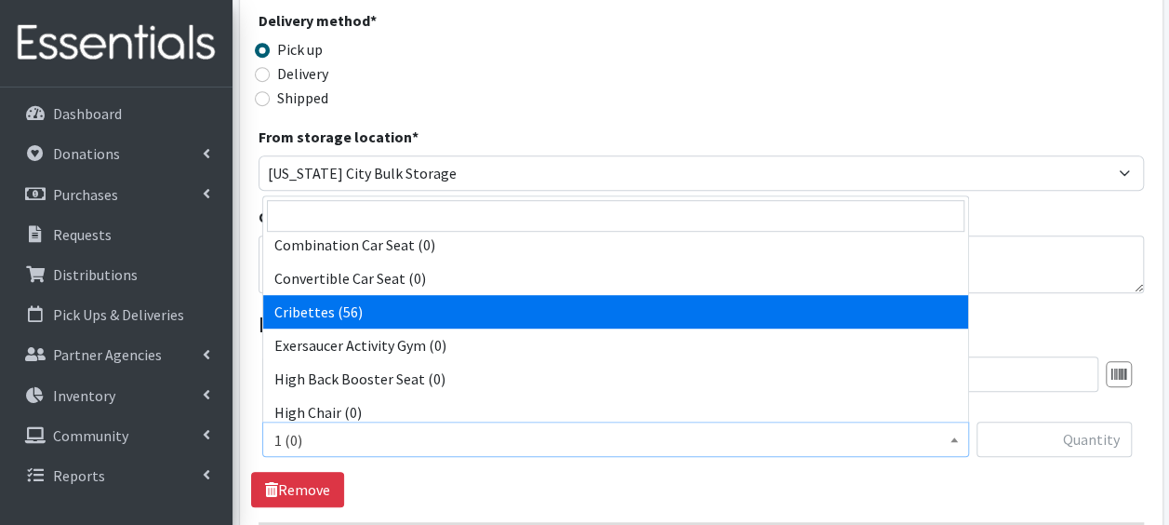
select select "14362"
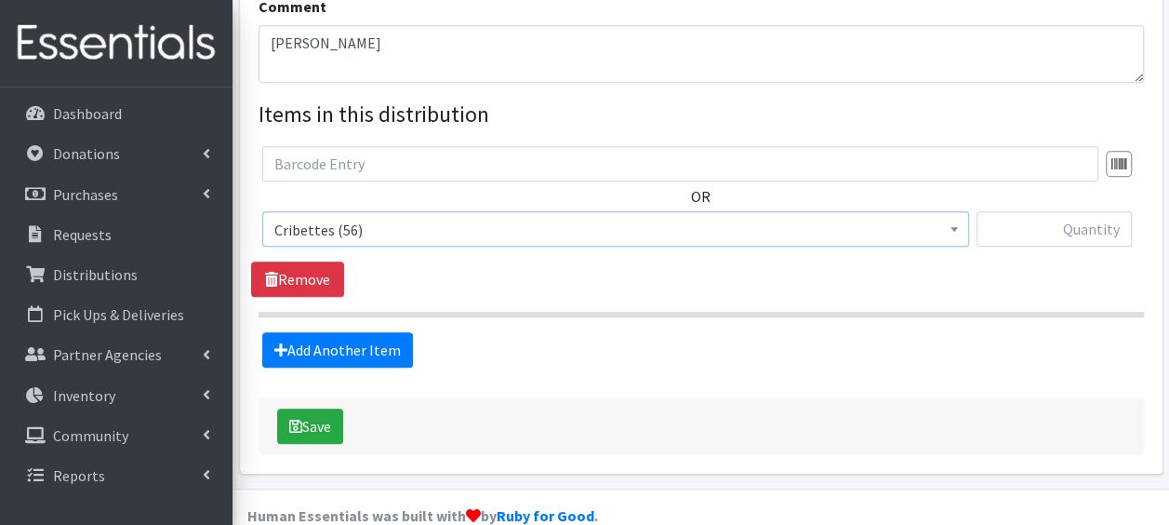
scroll to position [682, 0]
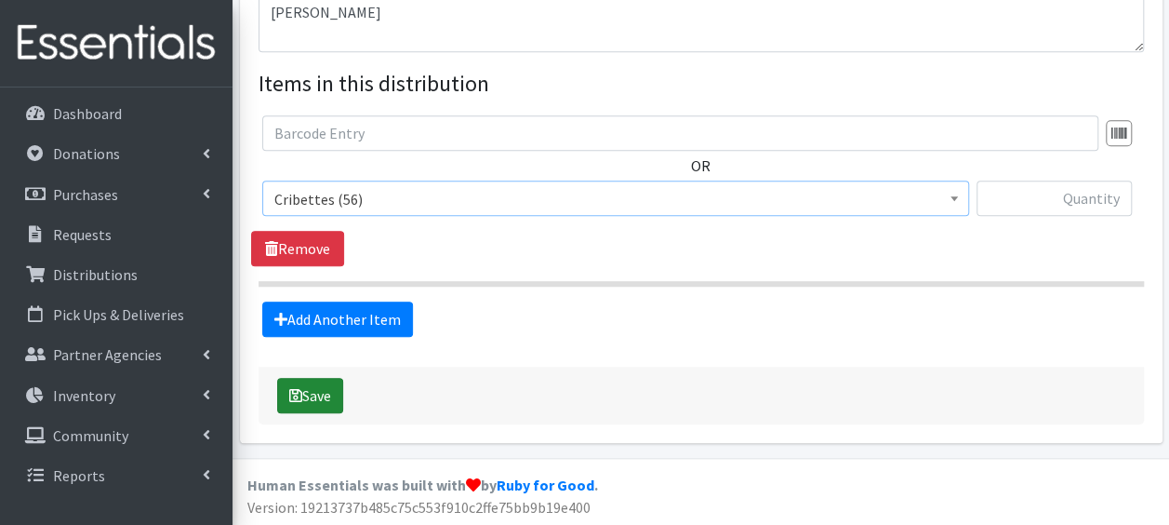
click at [301, 390] on button "Save" at bounding box center [310, 395] width 66 height 35
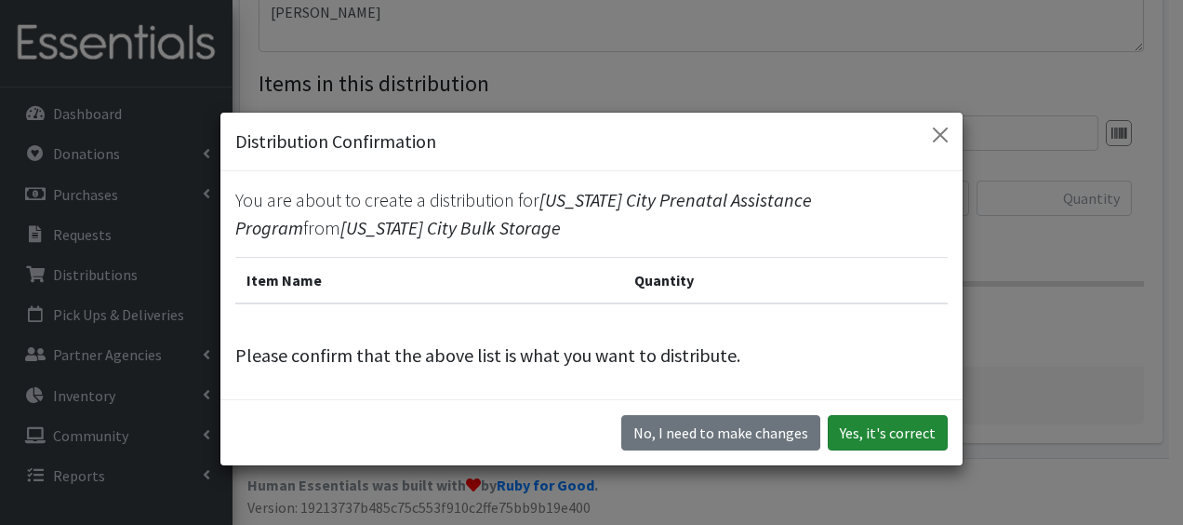
click at [876, 432] on button "Yes, it's correct" at bounding box center [888, 432] width 120 height 35
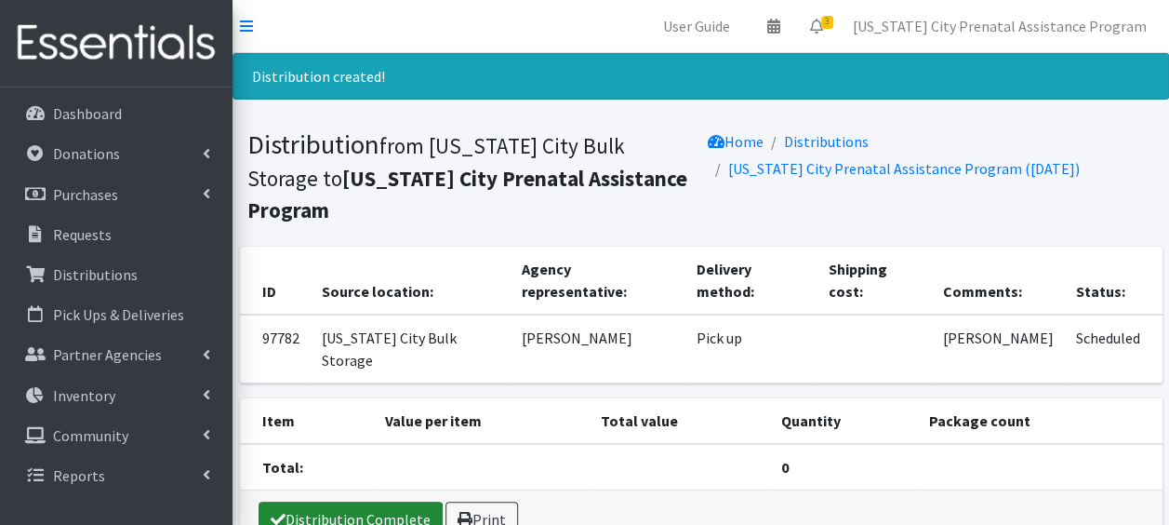
click at [337, 501] on link "Distribution Complete" at bounding box center [351, 518] width 184 height 35
